Goal: Browse casually: Explore the website without a specific task or goal

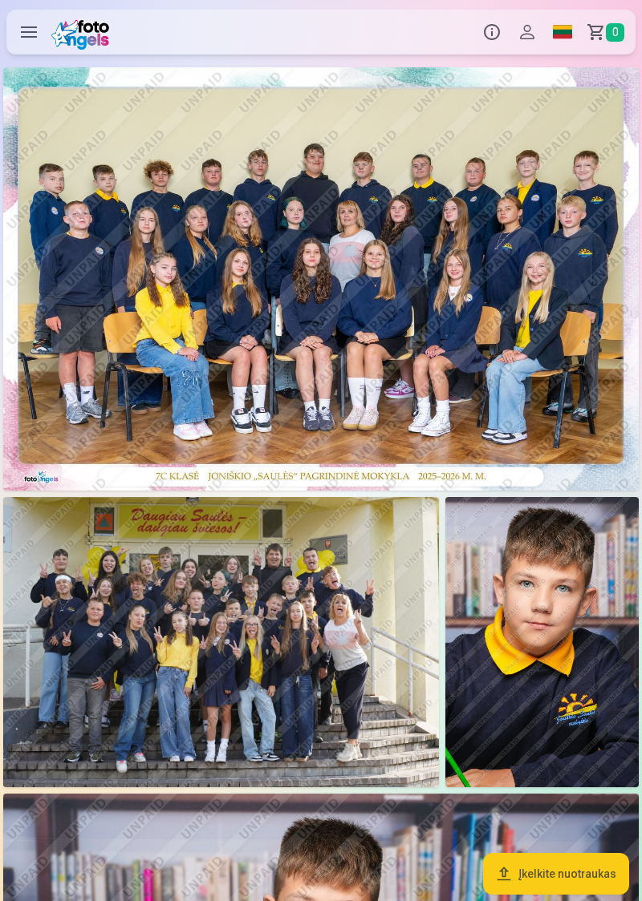
click at [438, 354] on img at bounding box center [320, 278] width 635 height 423
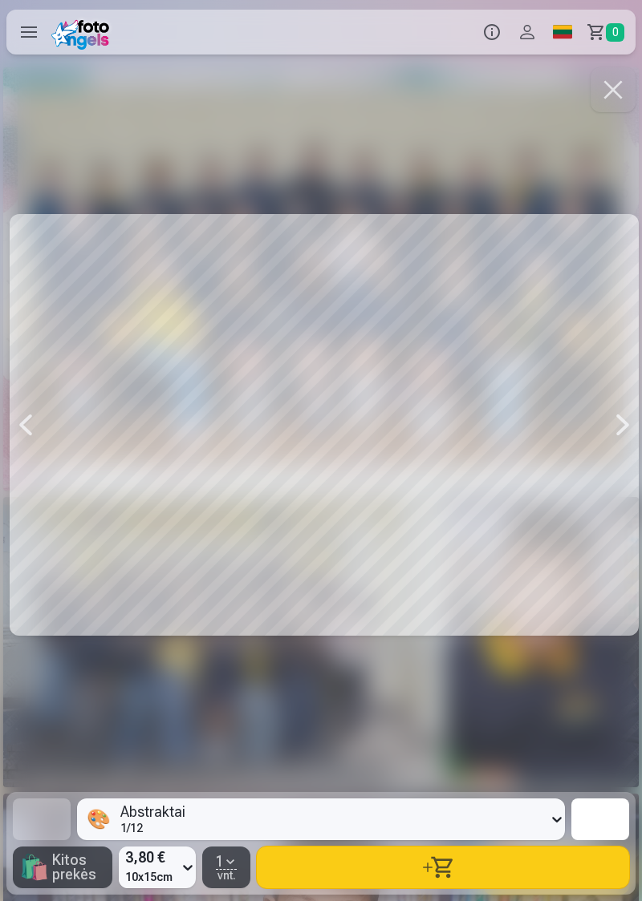
scroll to position [0, 642]
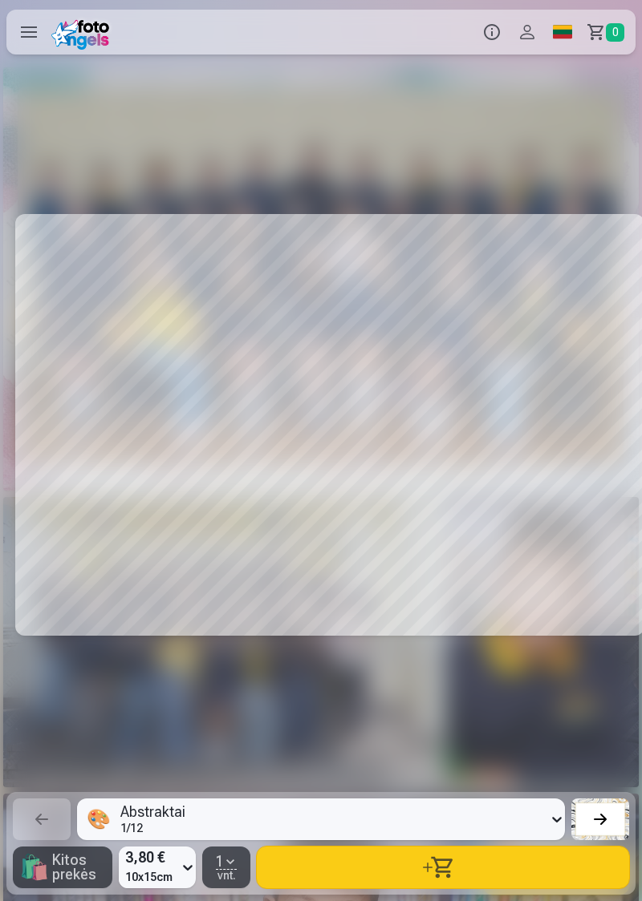
scroll to position [0, 1925]
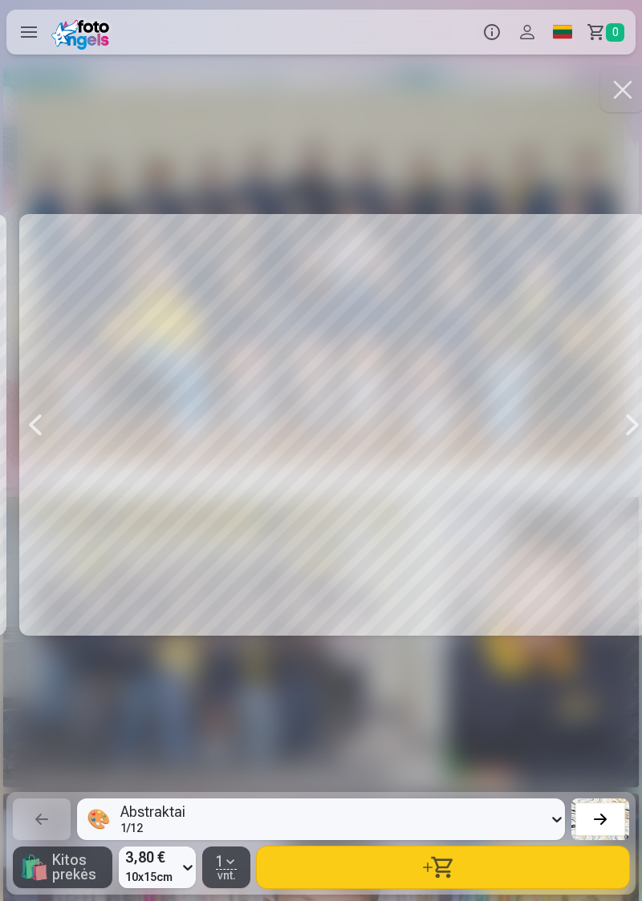
scroll to position [0, 3208]
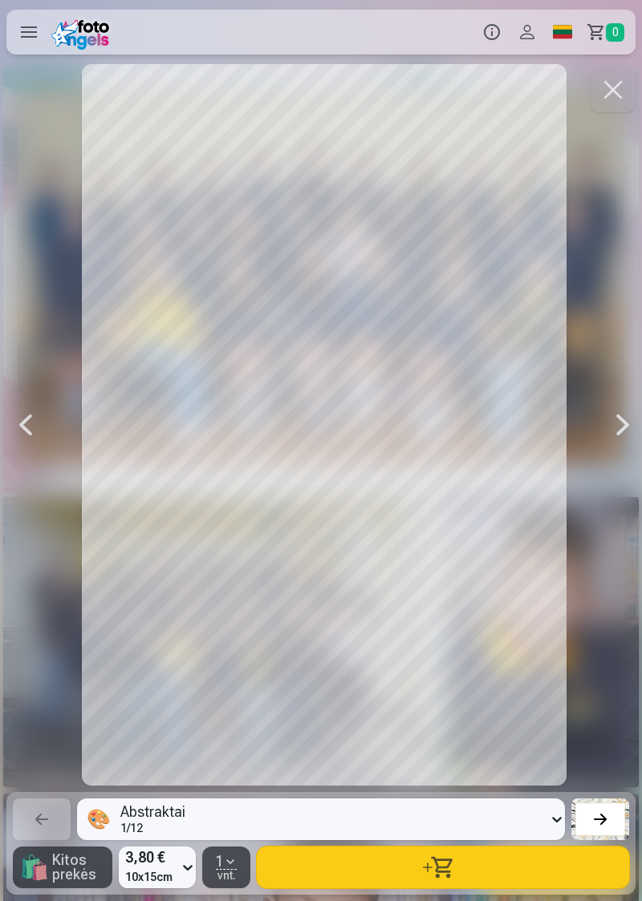
scroll to position [0, 3850]
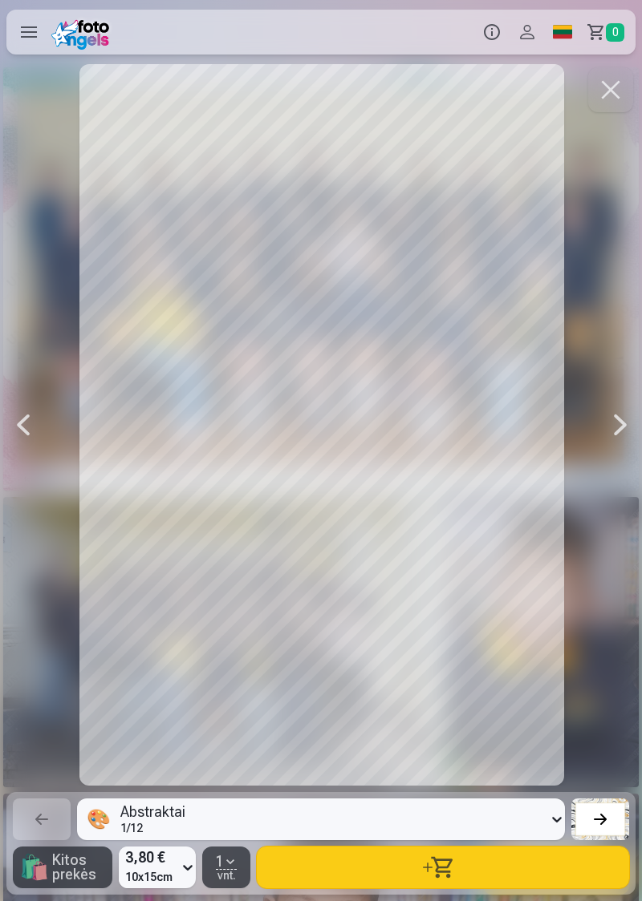
scroll to position [0, 5775]
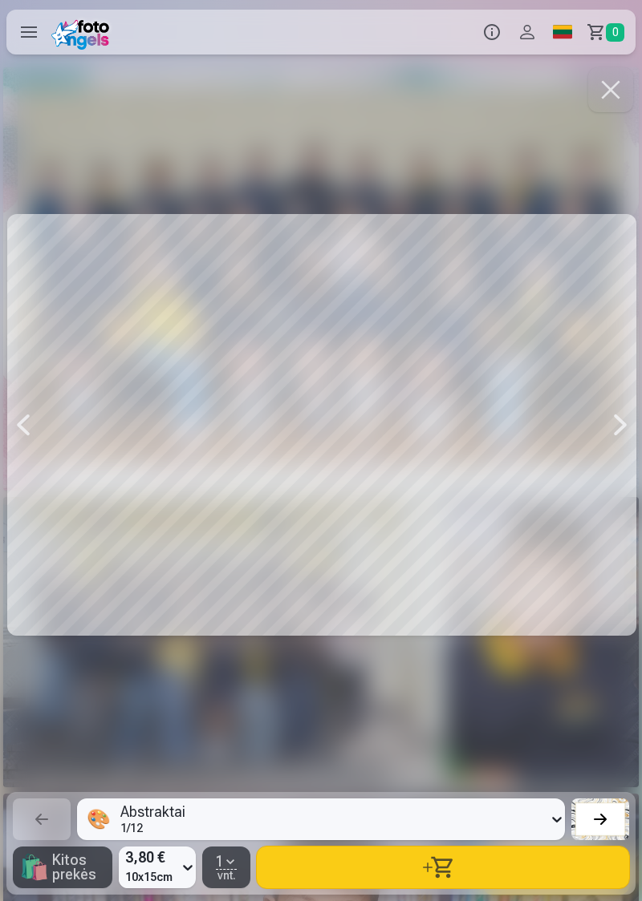
scroll to position [0, 6416]
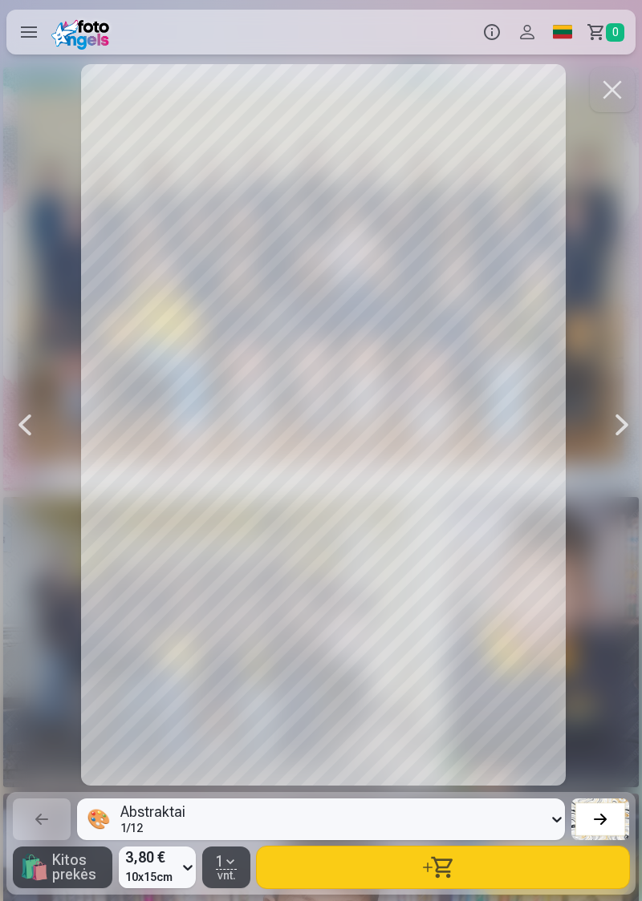
scroll to position [0, 9624]
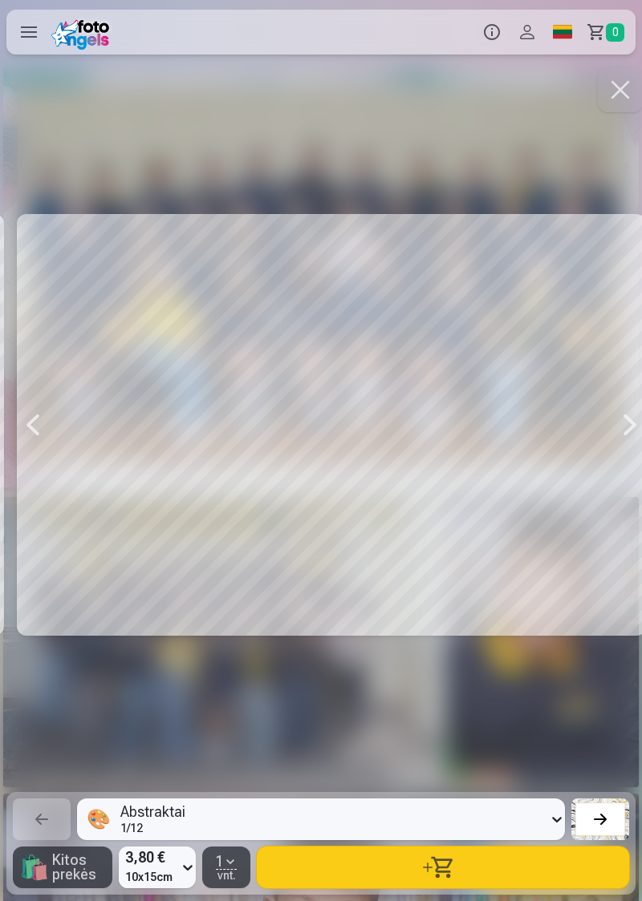
scroll to position [0, 10907]
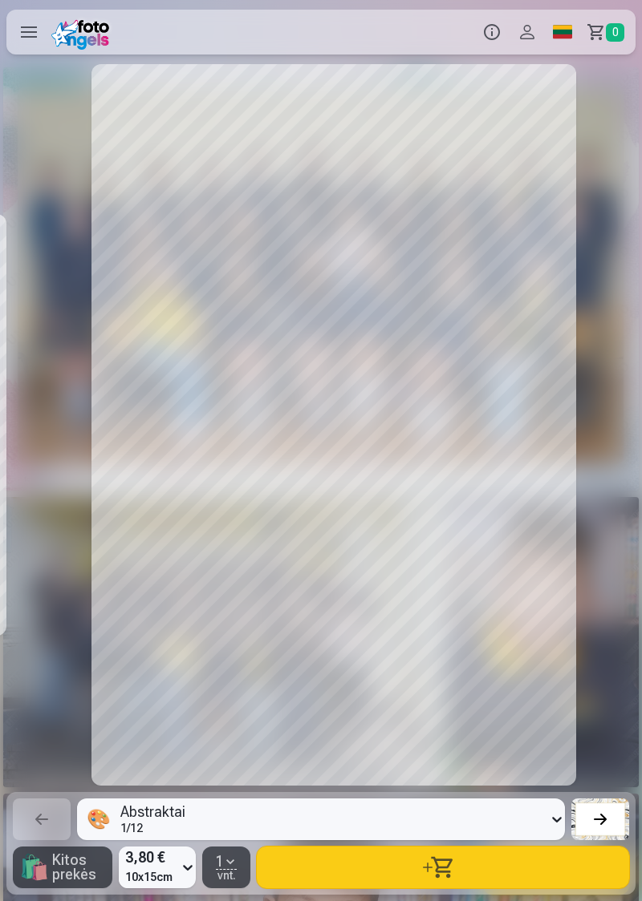
scroll to position [0, 11549]
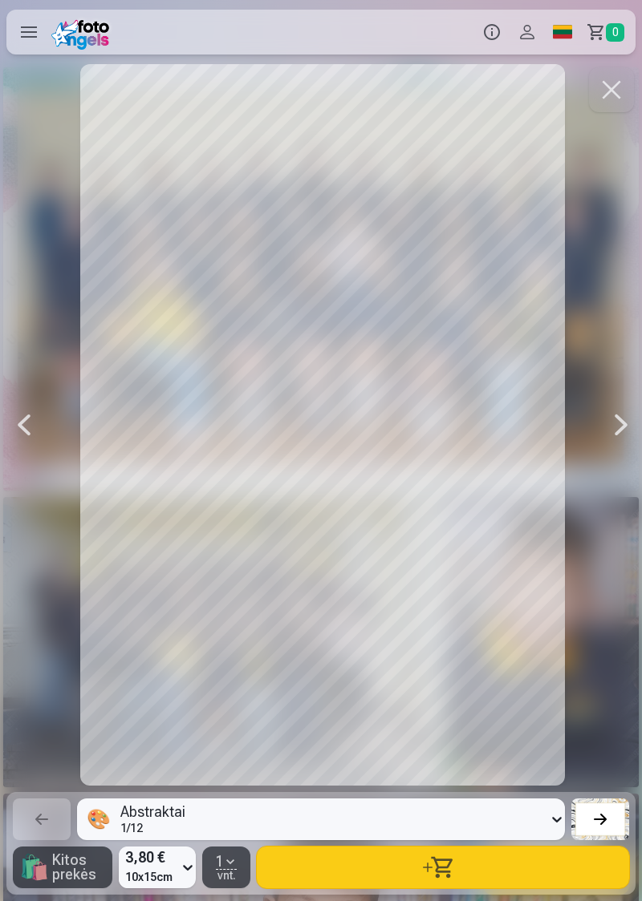
scroll to position [0, 12191]
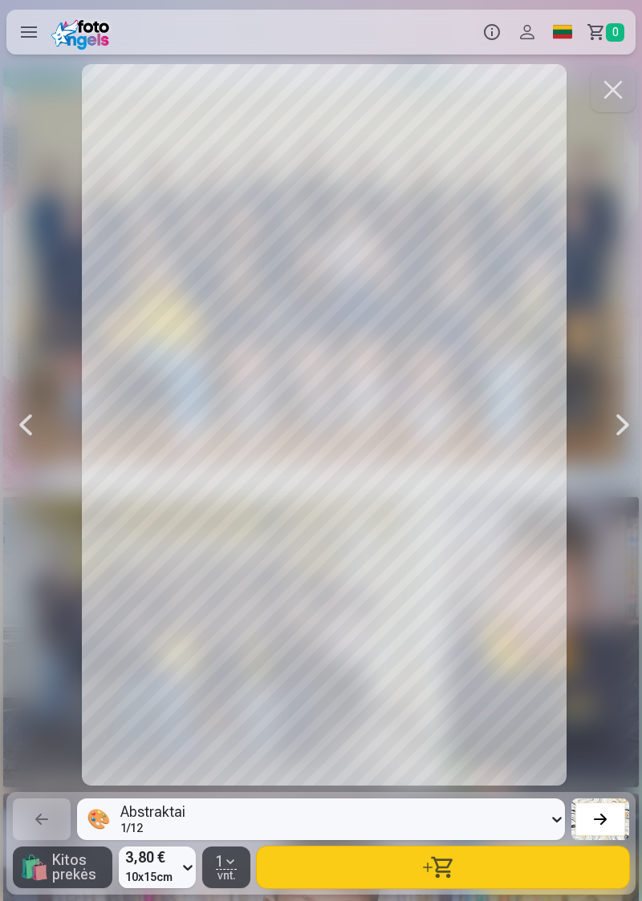
scroll to position [0, 12832]
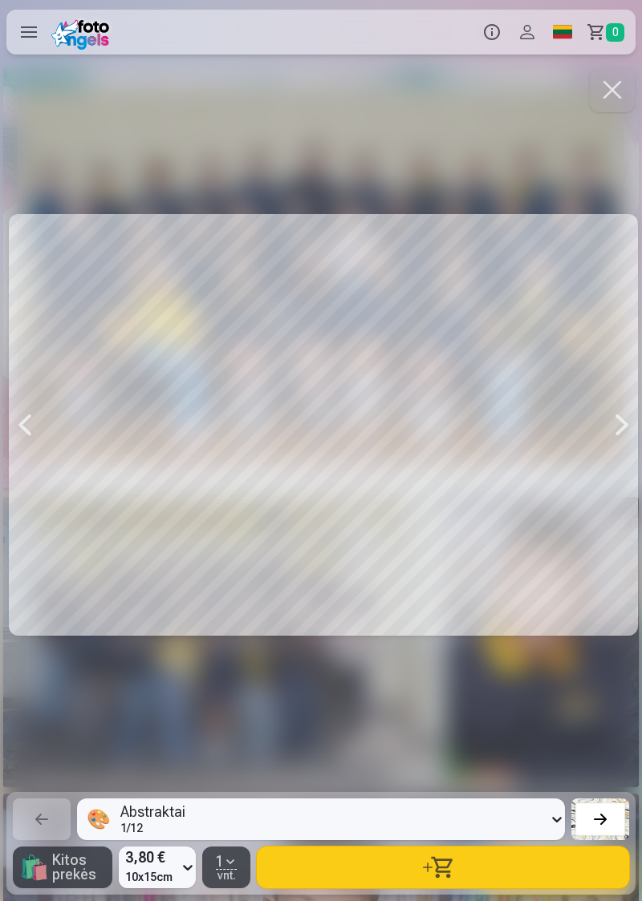
scroll to position [0, 16040]
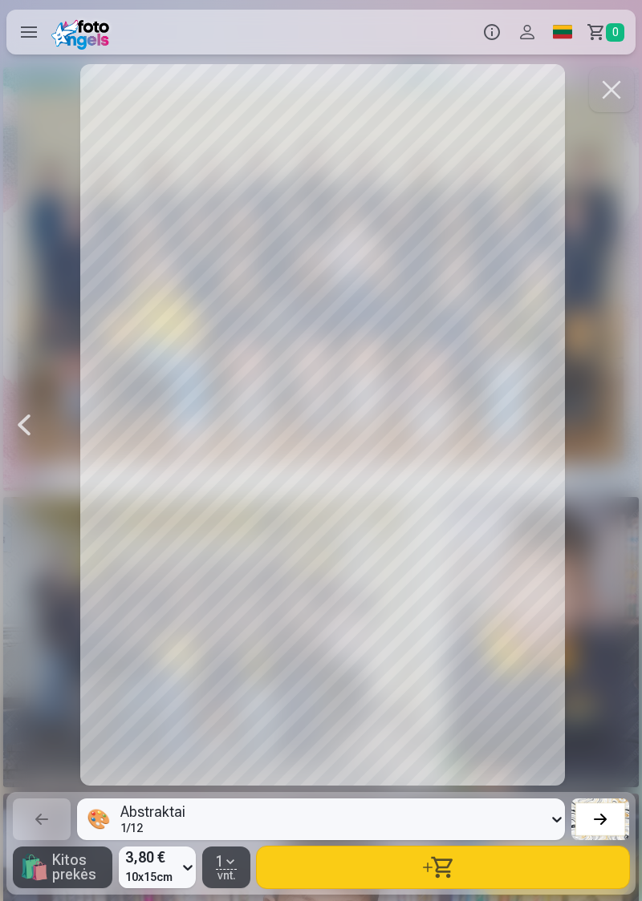
scroll to position [0, 17324]
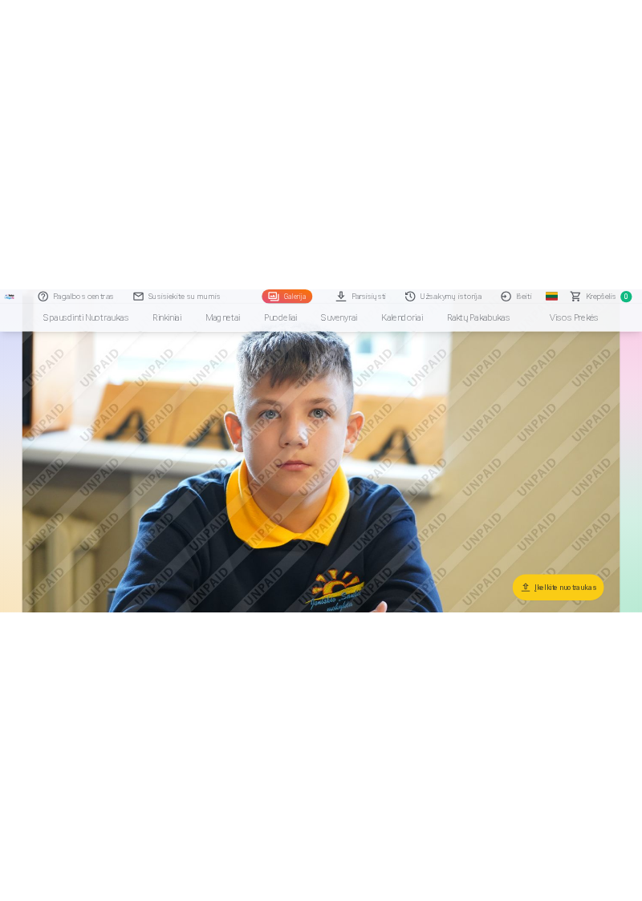
scroll to position [4605, 0]
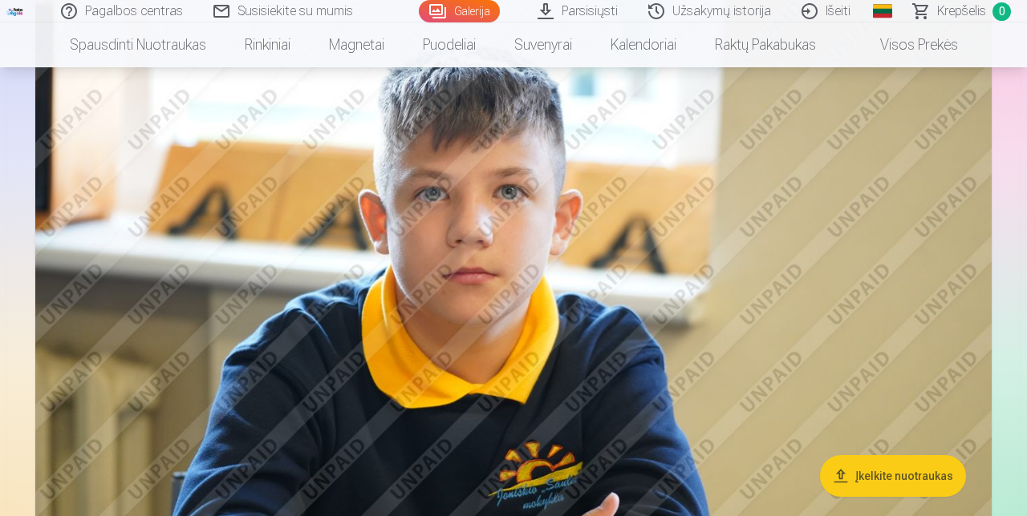
click at [225, 428] on img at bounding box center [513, 312] width 956 height 637
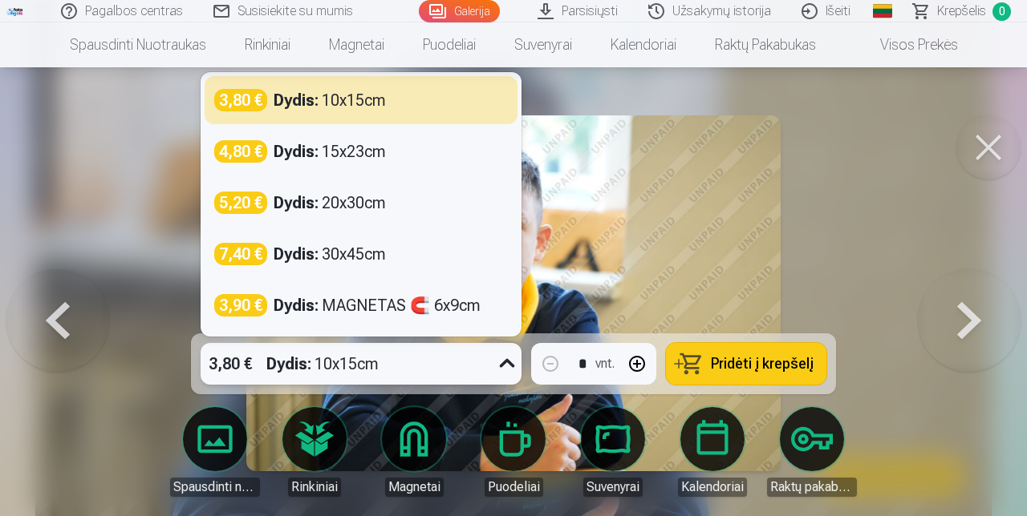
click at [918, 253] on div at bounding box center [513, 258] width 1027 height 516
